Goal: Task Accomplishment & Management: Use online tool/utility

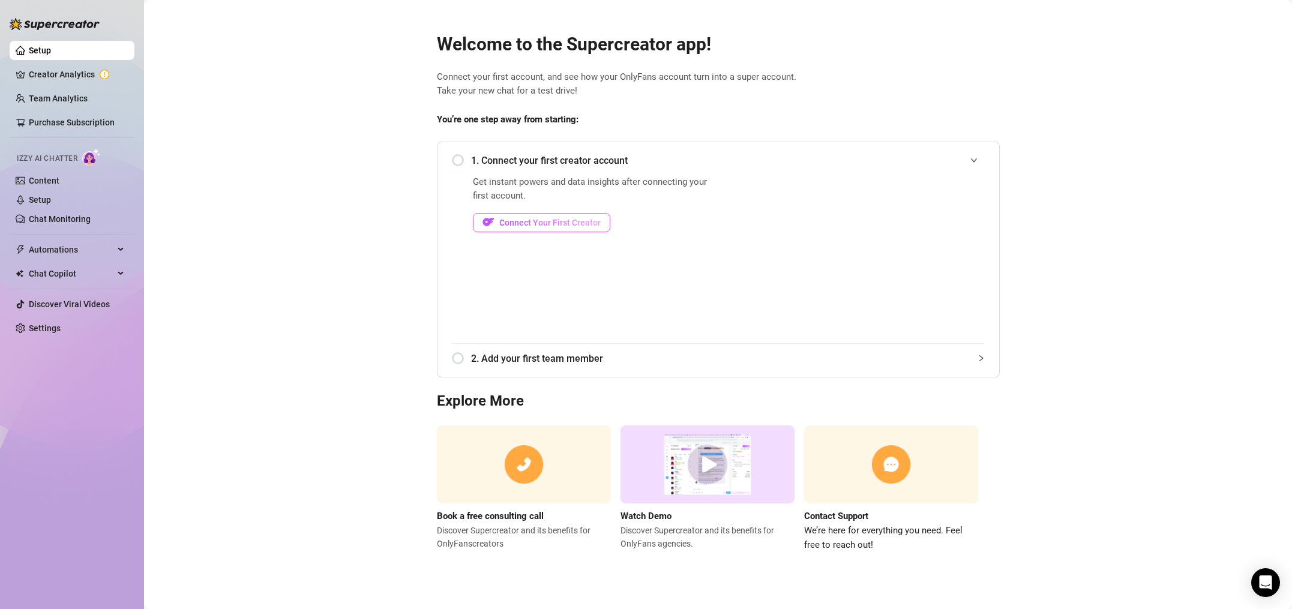
click at [553, 215] on button "Connect Your First Creator" at bounding box center [541, 222] width 137 height 19
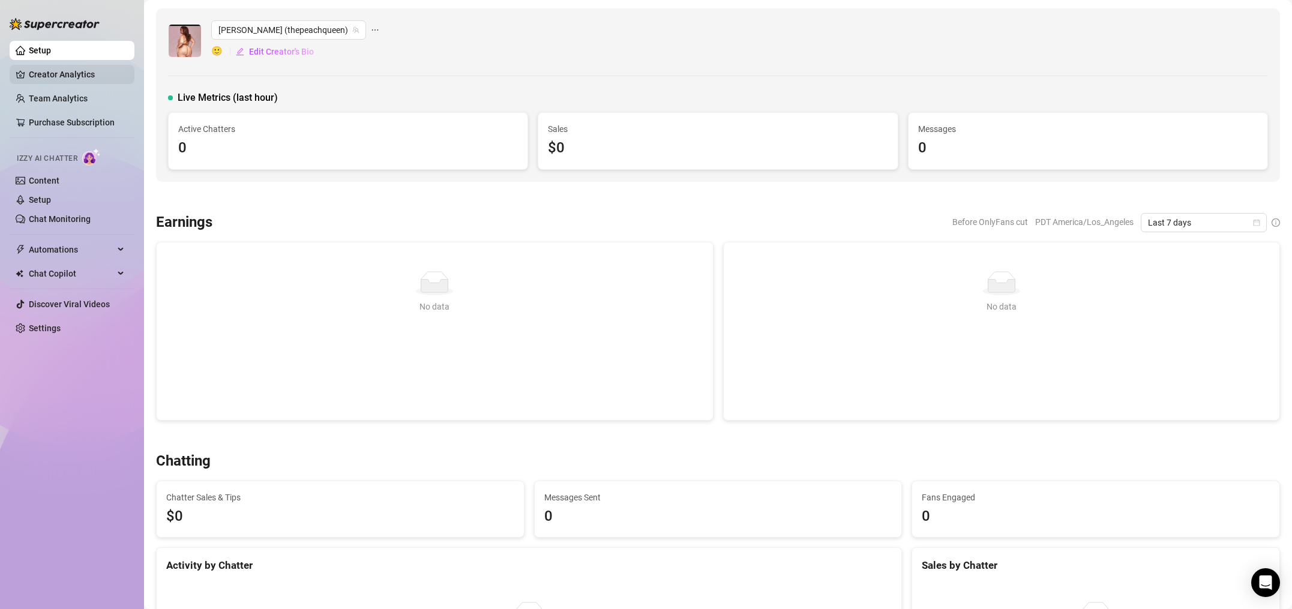
click at [64, 76] on link "Creator Analytics" at bounding box center [77, 74] width 96 height 19
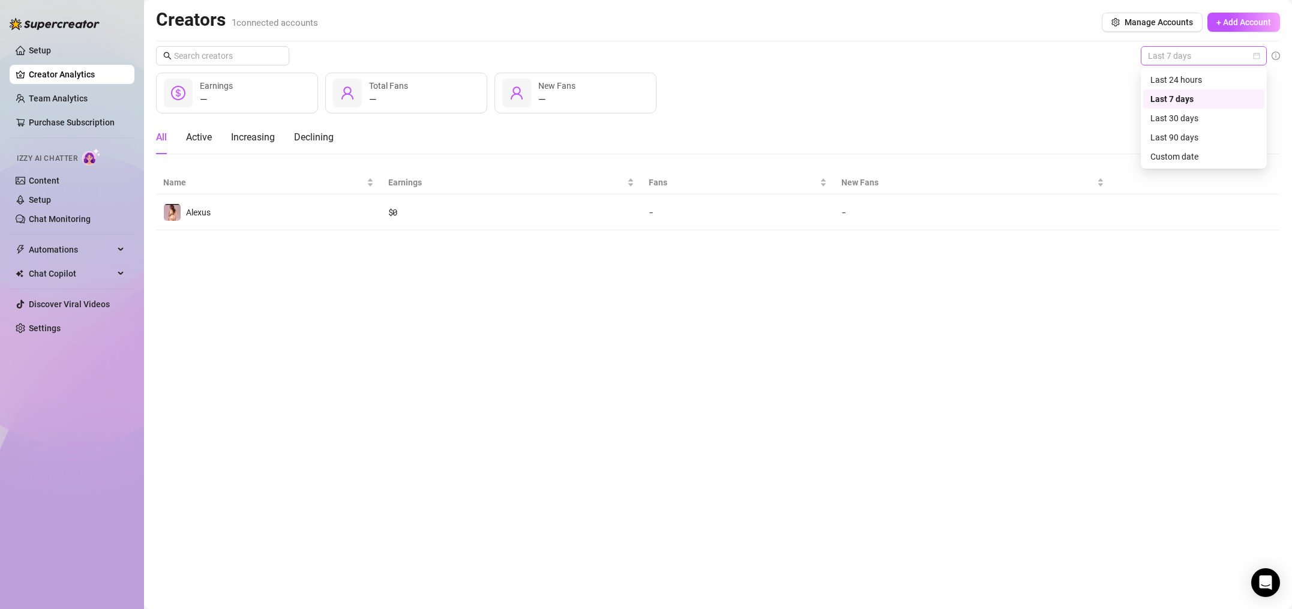
click at [1170, 60] on span "Last 7 days" at bounding box center [1204, 56] width 112 height 18
click at [1167, 145] on div "Last 90 days" at bounding box center [1203, 137] width 121 height 19
click at [1195, 61] on span "Last 90 days" at bounding box center [1204, 56] width 112 height 18
click at [1184, 156] on div "Custom date" at bounding box center [1203, 156] width 107 height 13
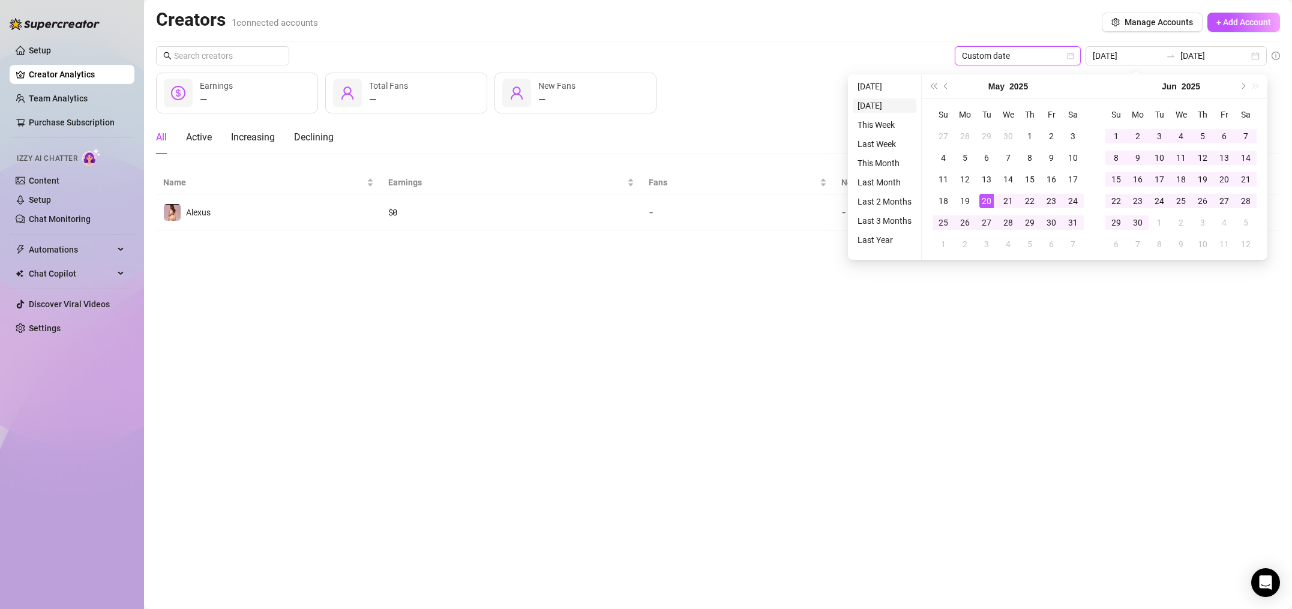
type input "[DATE]"
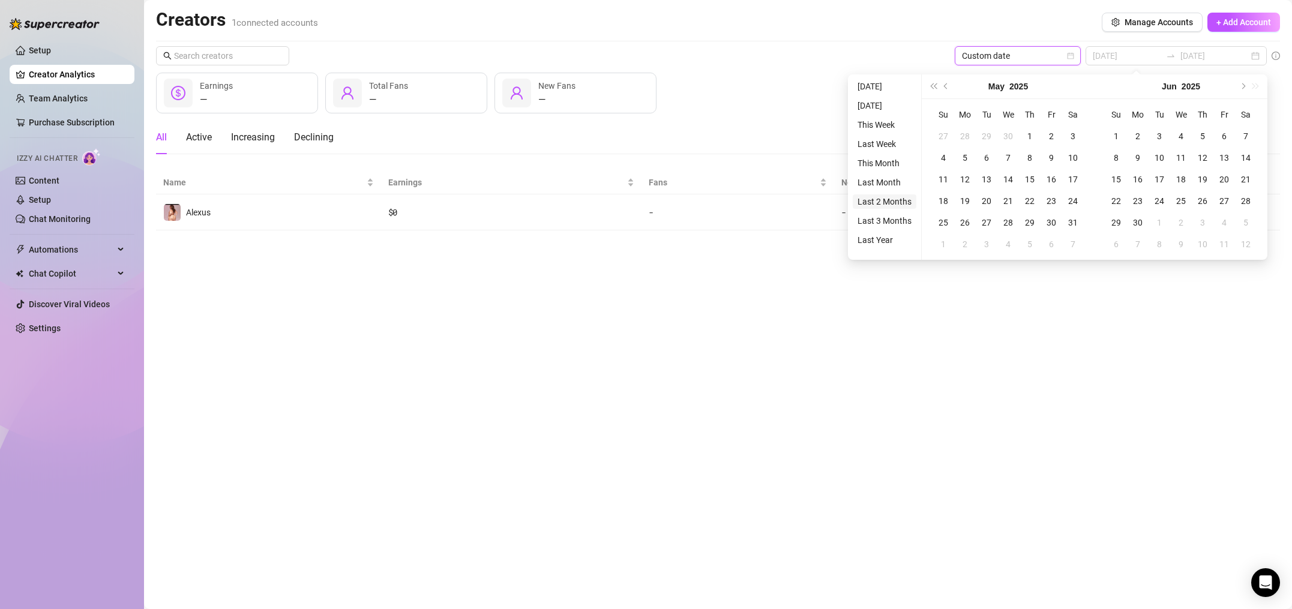
type input "[DATE]"
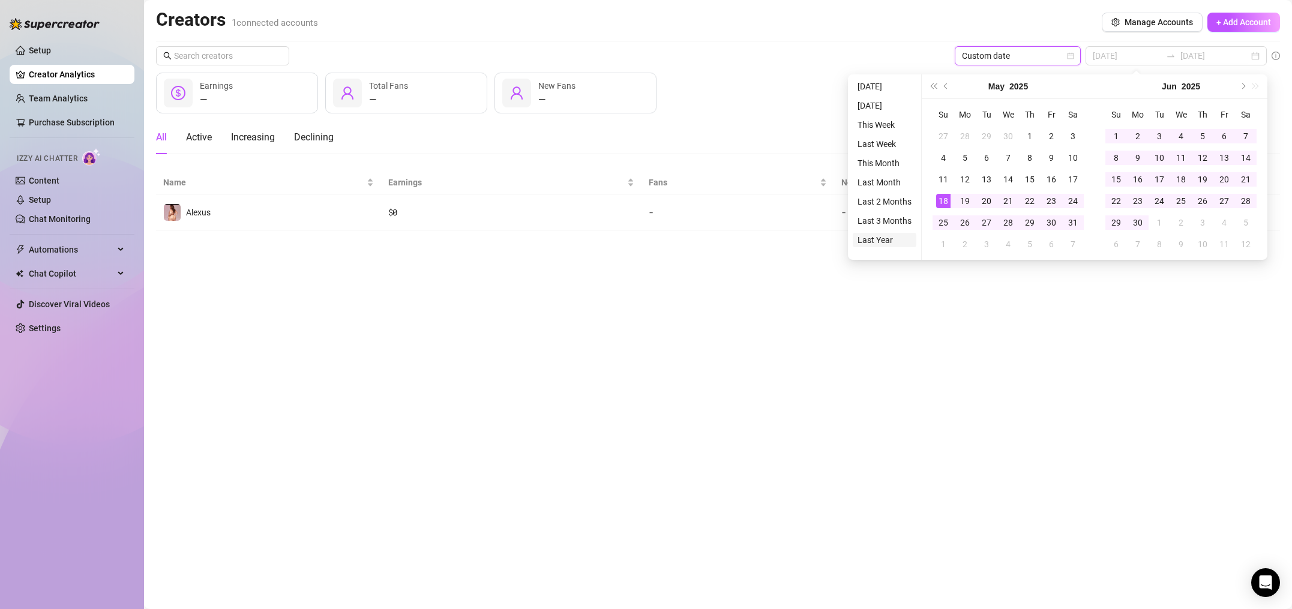
type input "[DATE]"
click at [882, 242] on li "Last Year" at bounding box center [884, 240] width 64 height 14
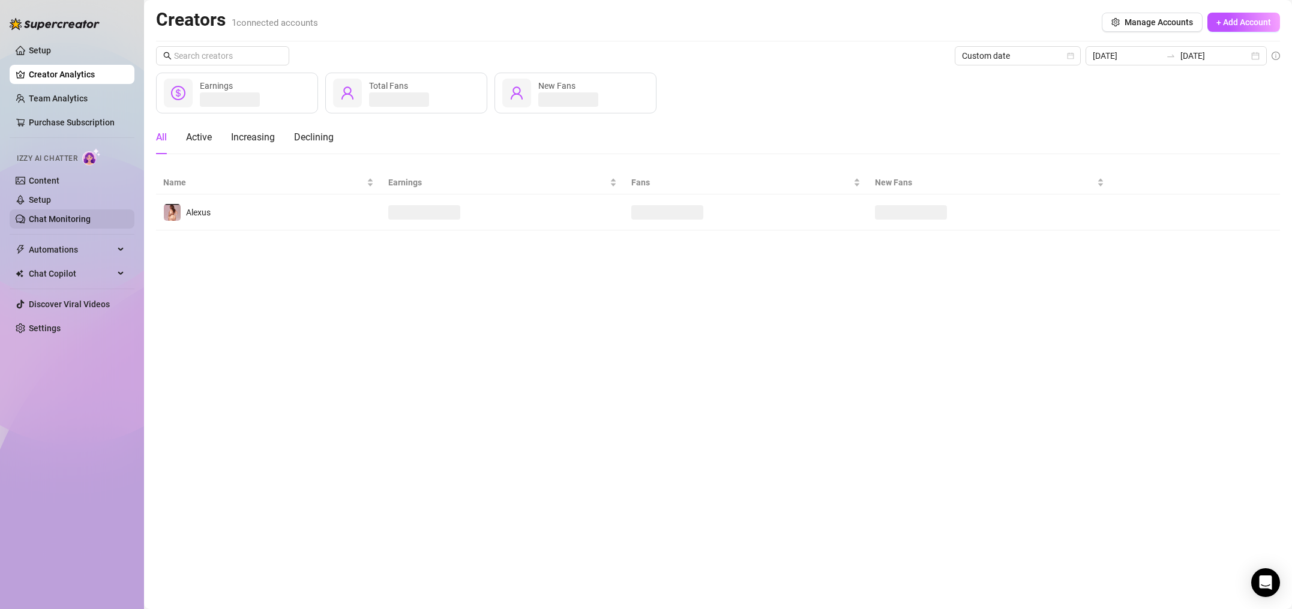
click at [43, 214] on link "Chat Monitoring" at bounding box center [60, 219] width 62 height 10
